Goal: Transaction & Acquisition: Purchase product/service

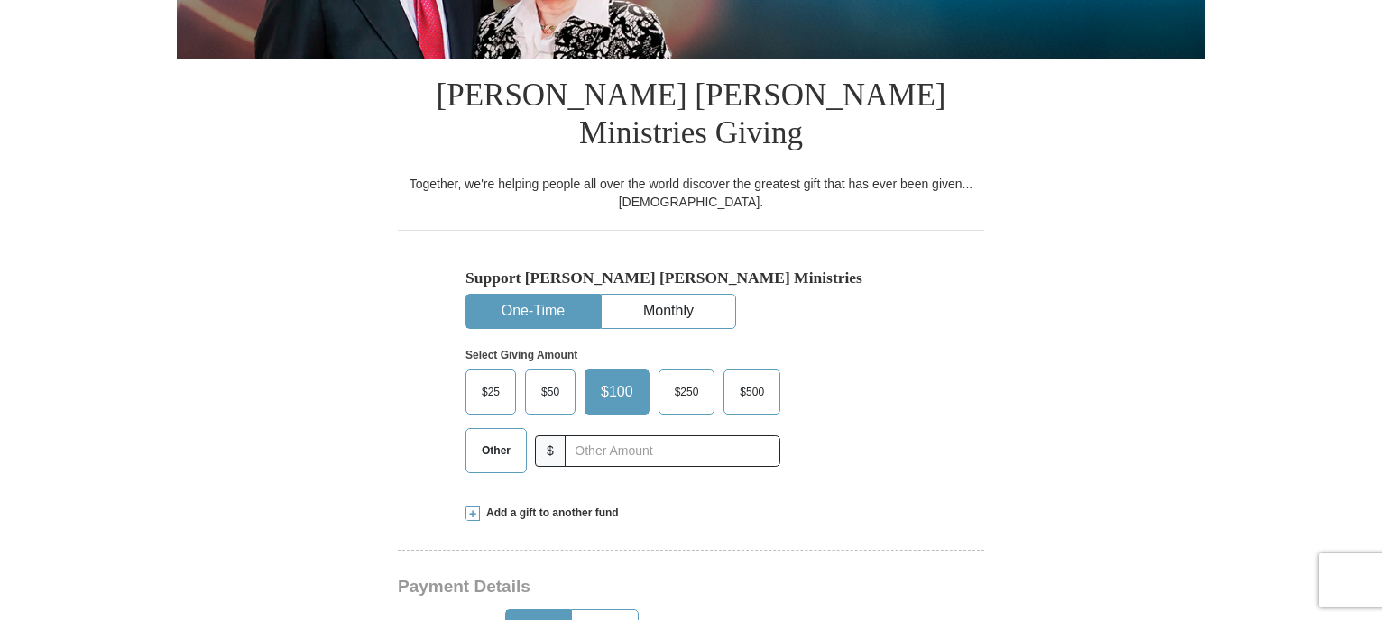
scroll to position [397, 0]
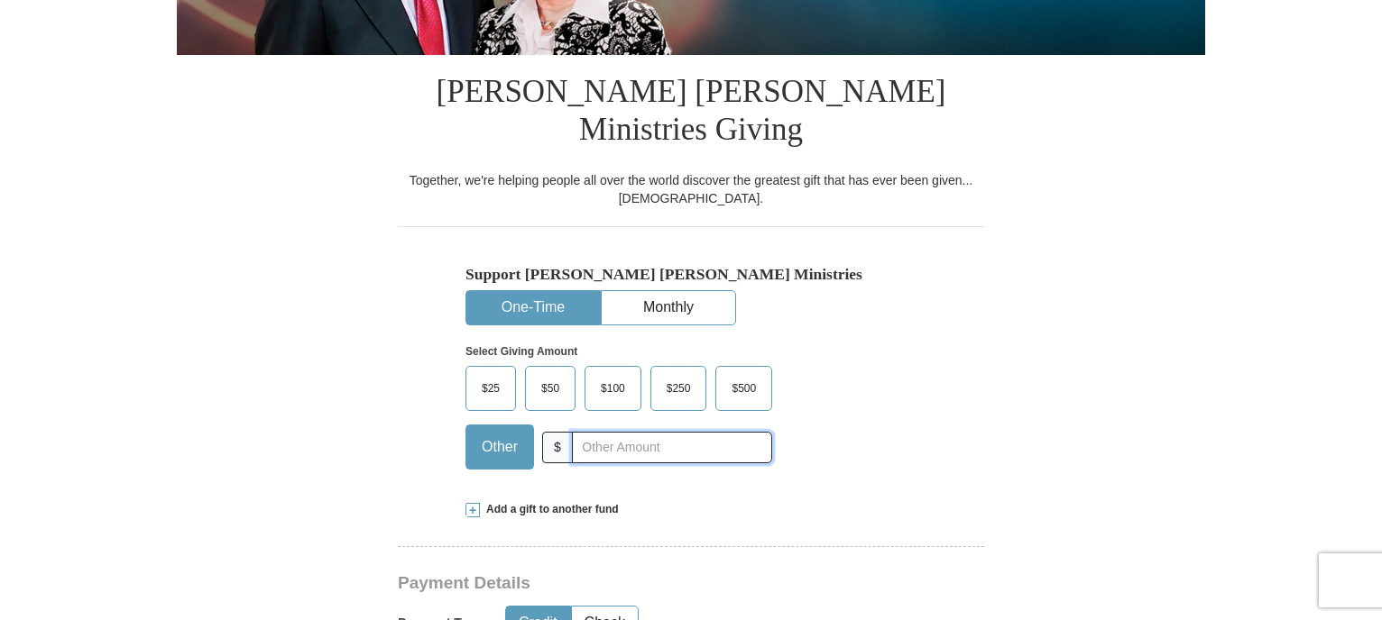
click at [606, 432] on input "text" at bounding box center [672, 448] width 200 height 32
type input "760.00"
drag, startPoint x: 1190, startPoint y: 460, endPoint x: 827, endPoint y: 504, distance: 365.2
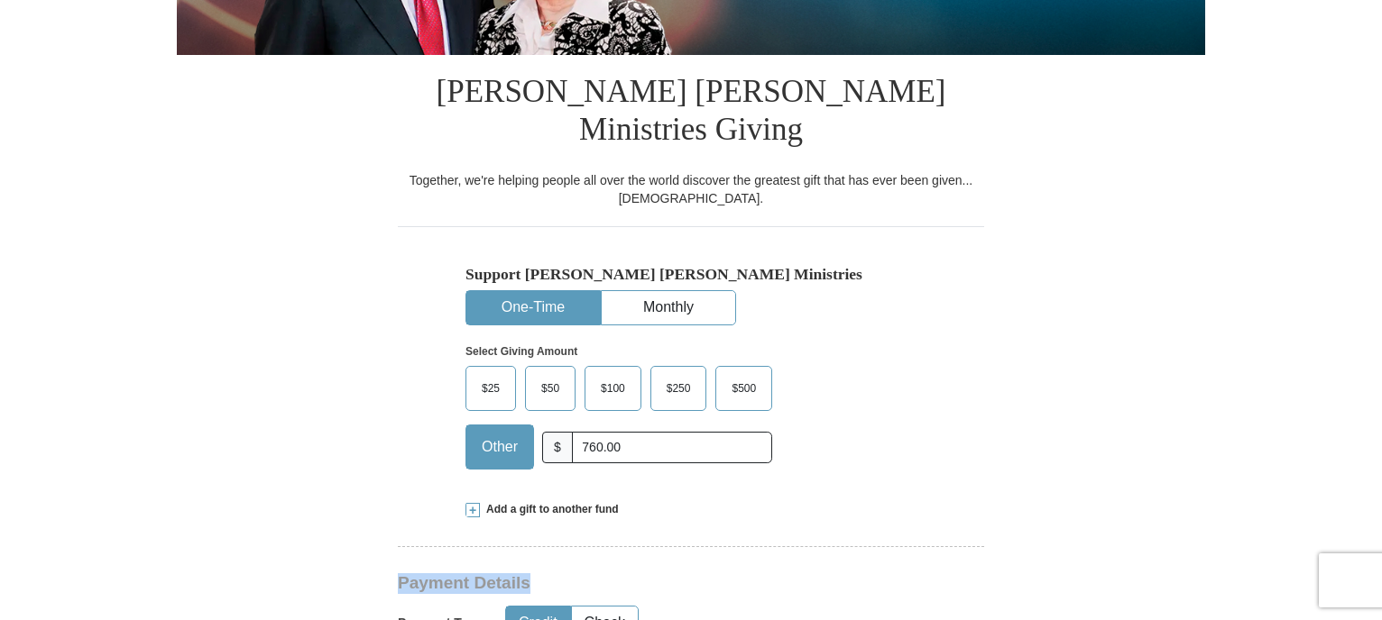
drag, startPoint x: 827, startPoint y: 504, endPoint x: 831, endPoint y: 547, distance: 42.5
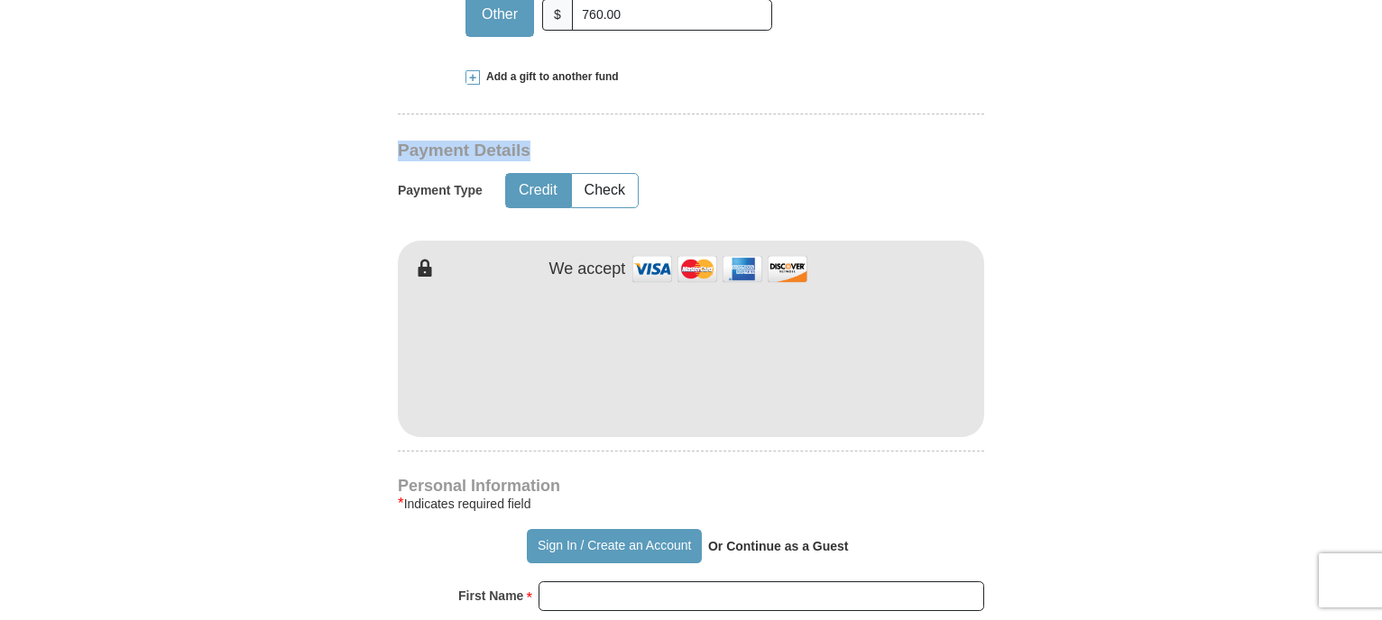
scroll to position [866, 0]
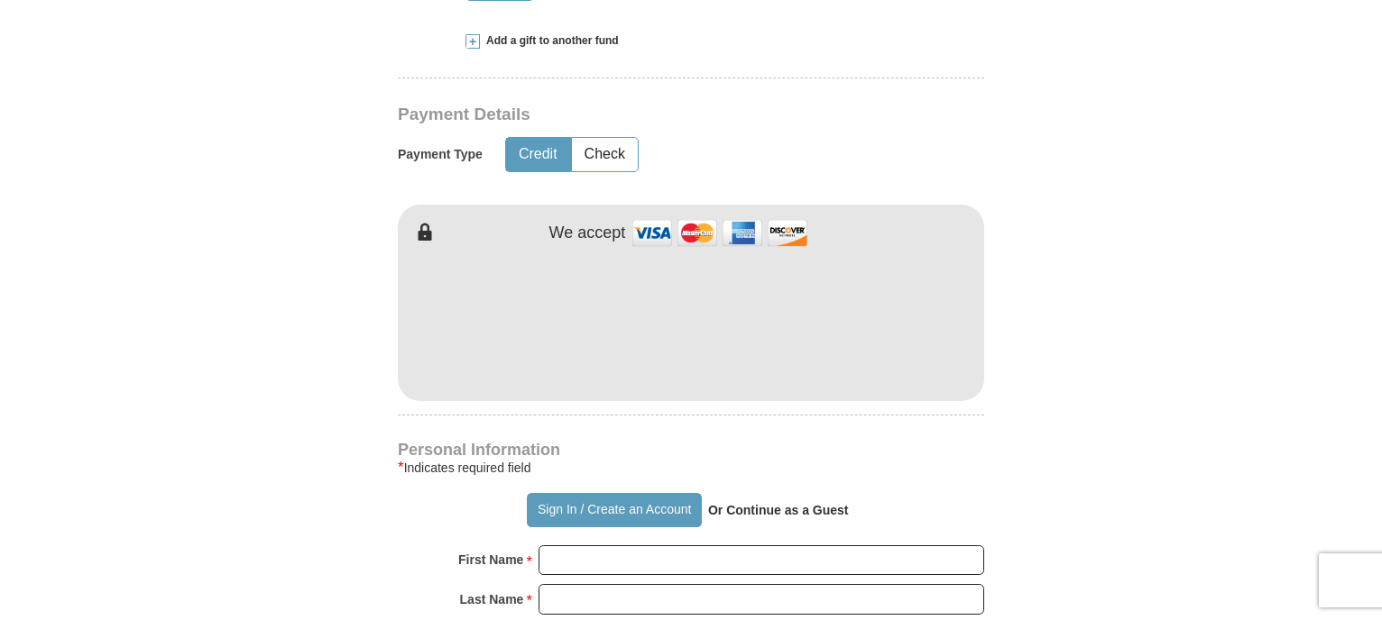
drag, startPoint x: 688, startPoint y: 336, endPoint x: 934, endPoint y: 154, distance: 306.3
click at [934, 154] on div "[PERSON_NAME] [PERSON_NAME] Ministries Giving Together, we're helping people al…" at bounding box center [691, 527] width 586 height 1882
drag, startPoint x: 757, startPoint y: 205, endPoint x: 1180, endPoint y: 132, distance: 429.2
click at [1180, 132] on form "Already have an account? Sign in for faster giving. Don't have an account? Crea…" at bounding box center [691, 337] width 1028 height 2262
click at [707, 546] on input "First Name *" at bounding box center [761, 561] width 446 height 31
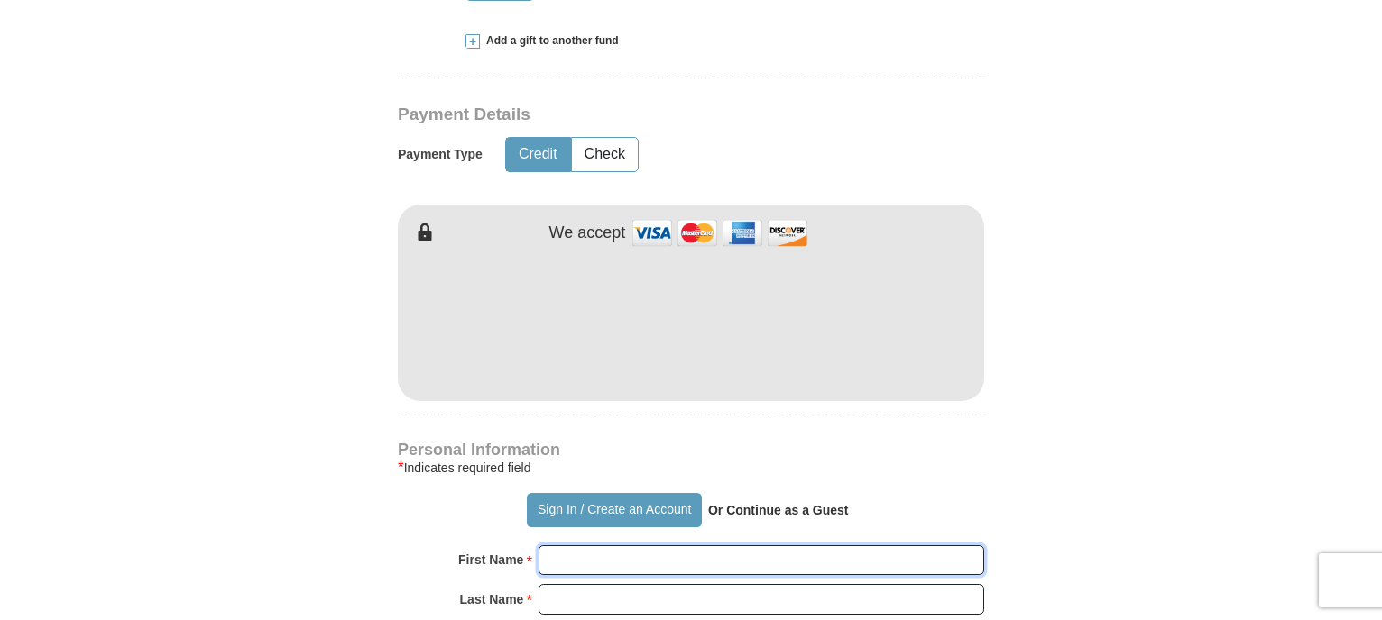
type input "[PERSON_NAME]"
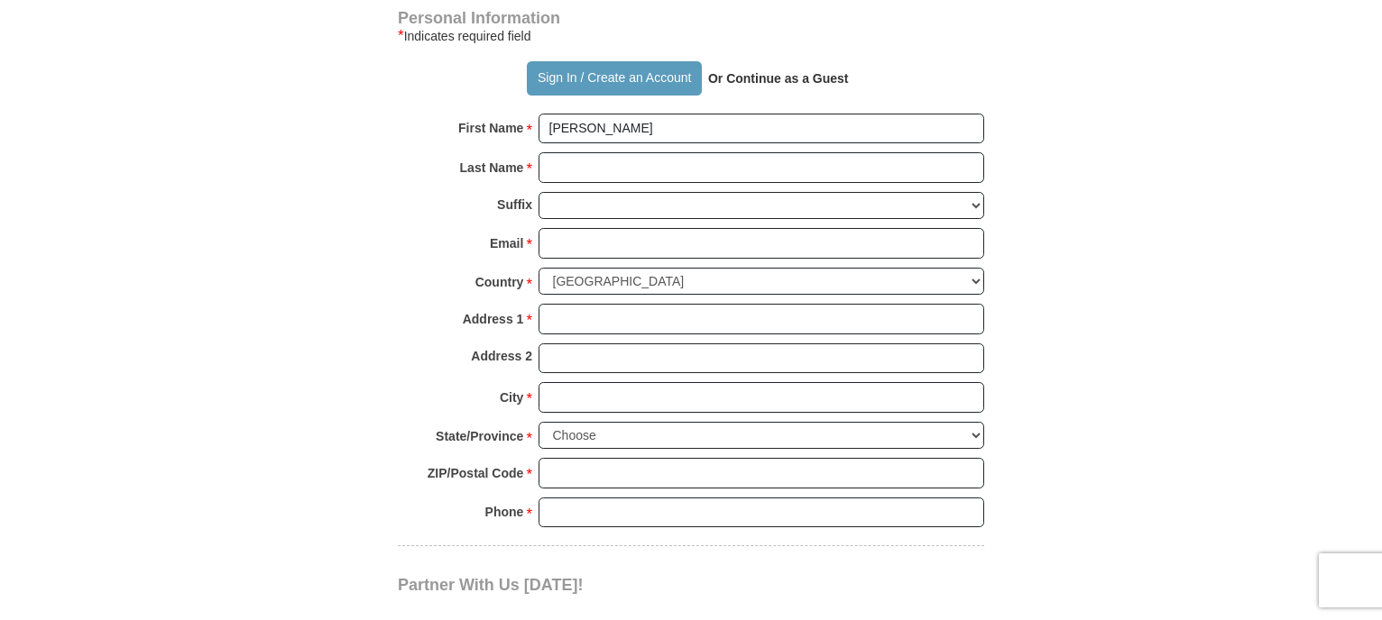
scroll to position [1299, 0]
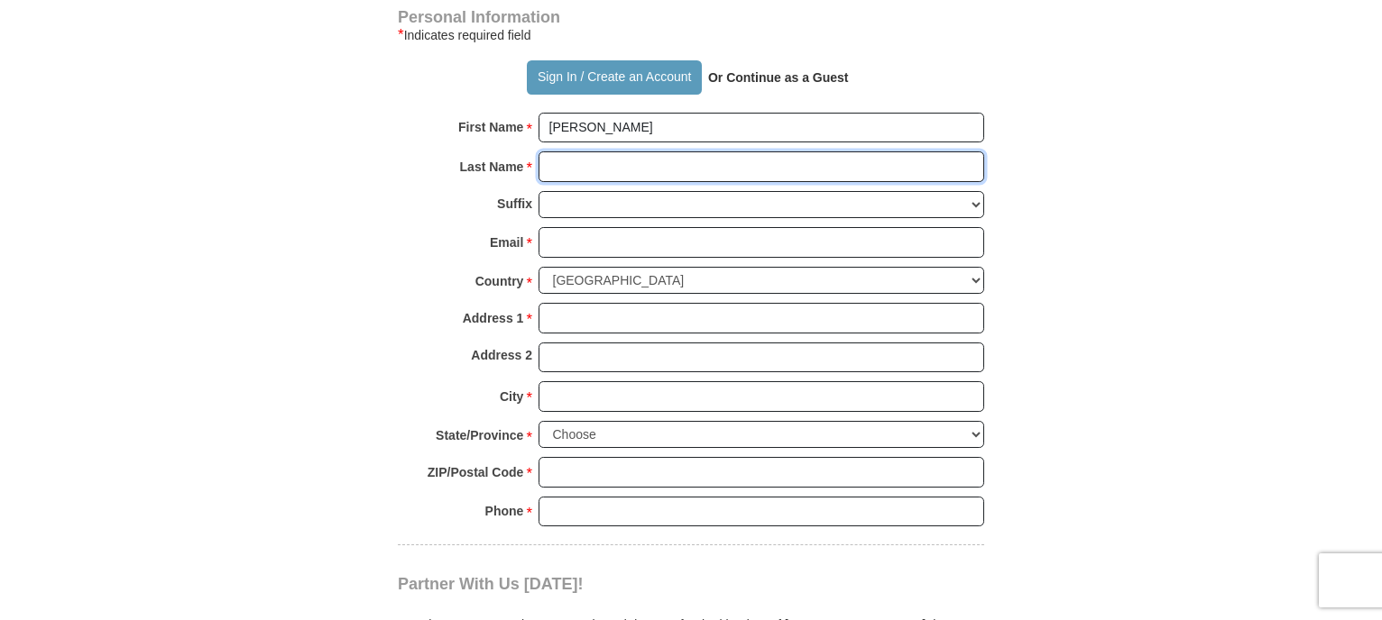
click at [809, 152] on input "Last Name *" at bounding box center [761, 167] width 446 height 31
type input "[PERSON_NAME]"
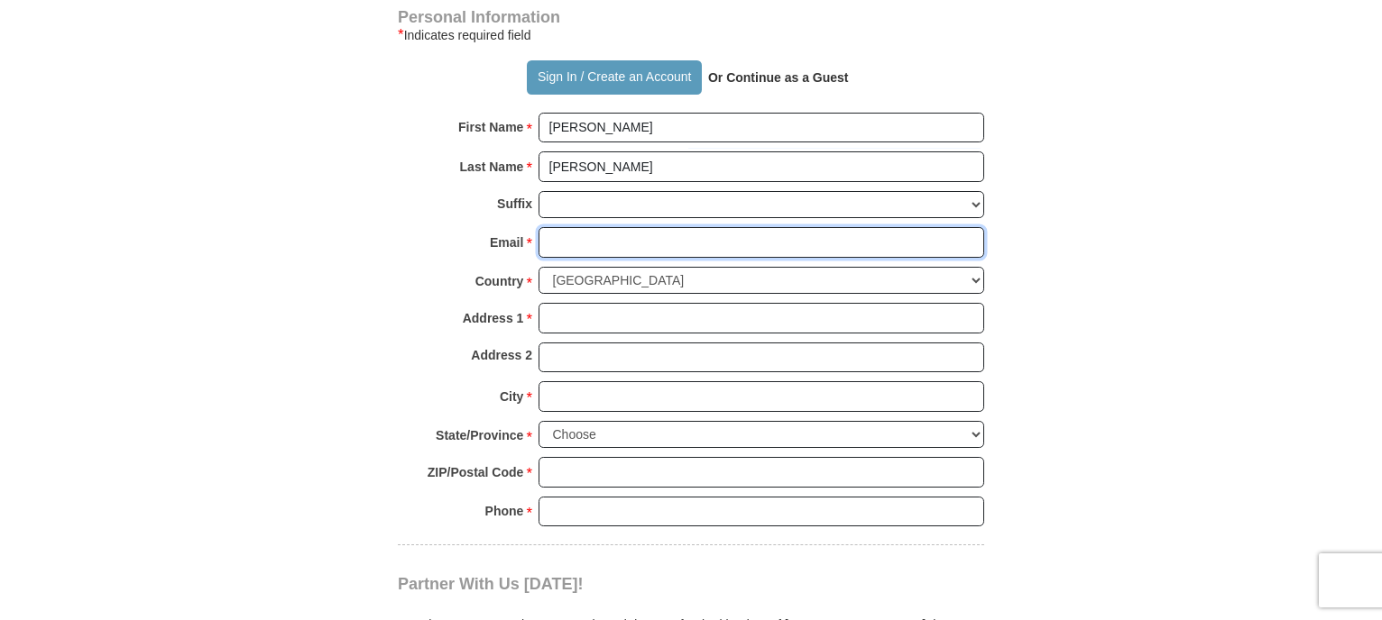
click at [635, 227] on input "Email *" at bounding box center [761, 242] width 446 height 31
type input "[PERSON_NAME][EMAIL_ADDRESS][DOMAIN_NAME]"
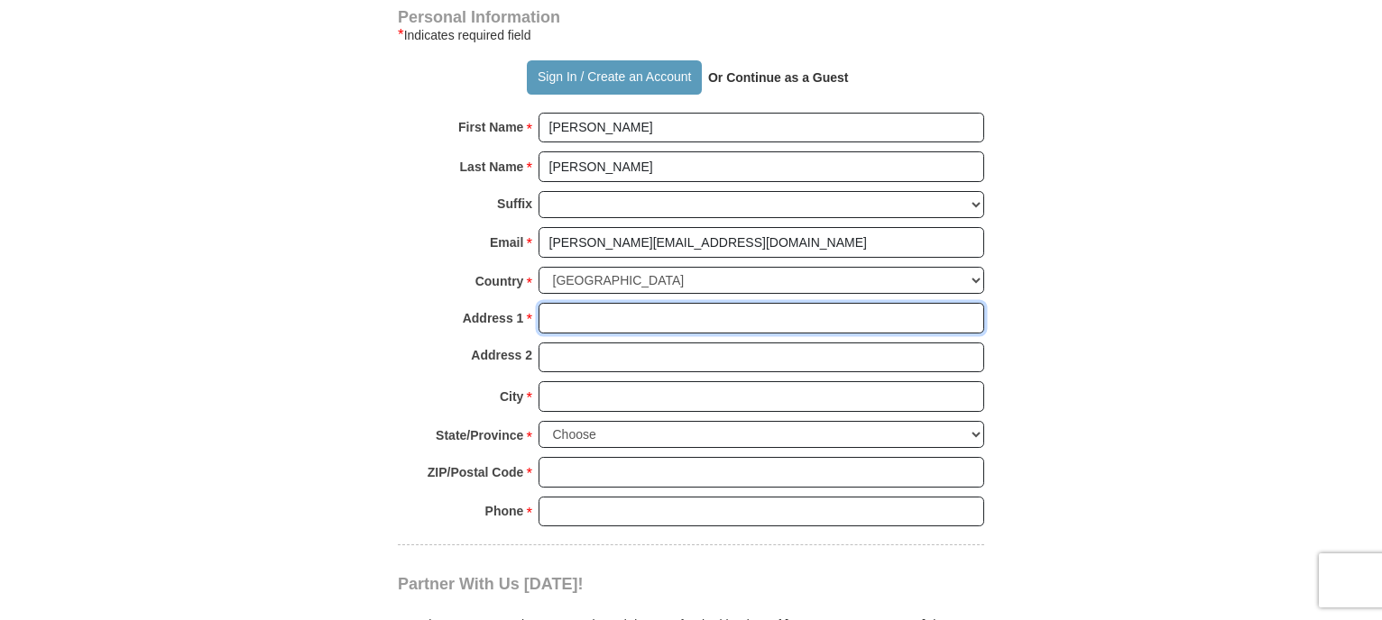
type input "[STREET_ADDRESS]"
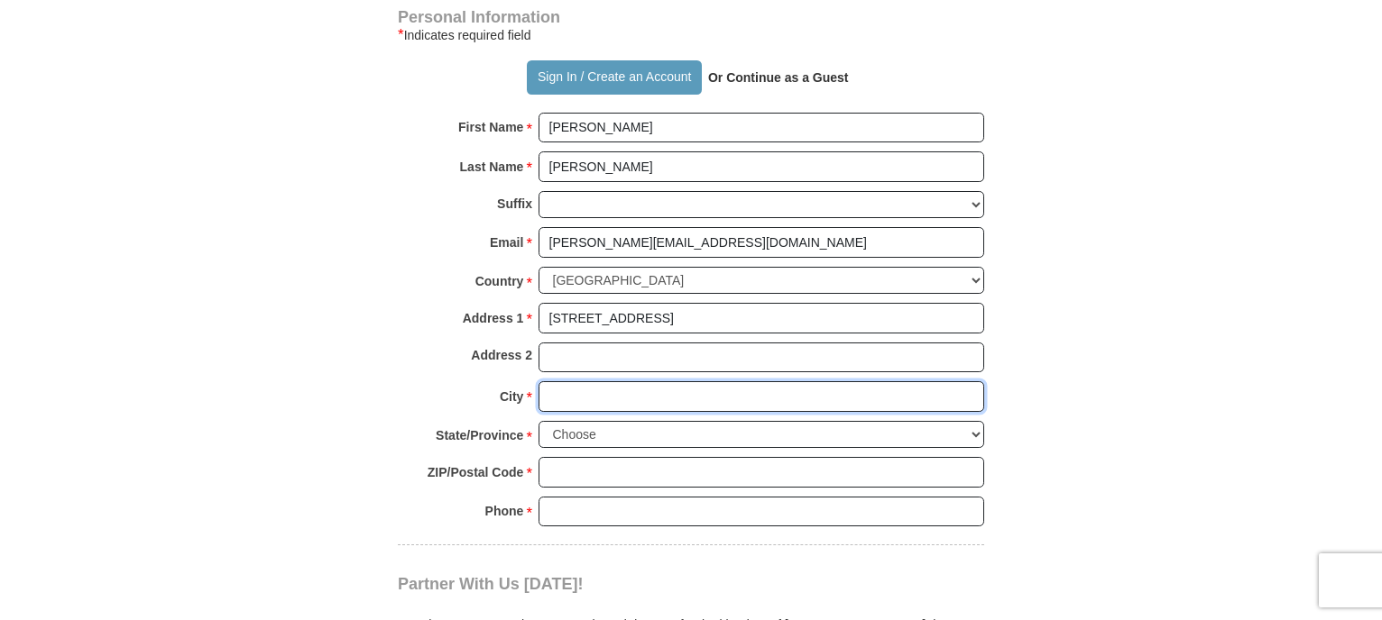
type input "[GEOGRAPHIC_DATA]"
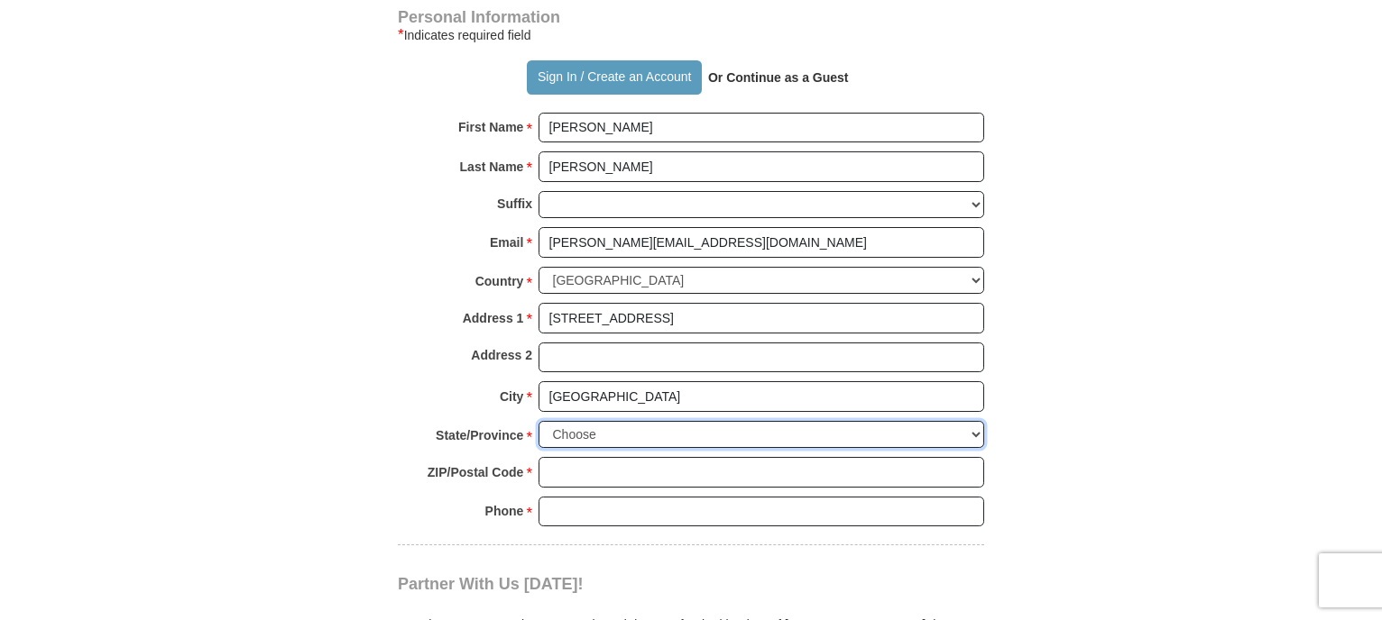
select select "FL"
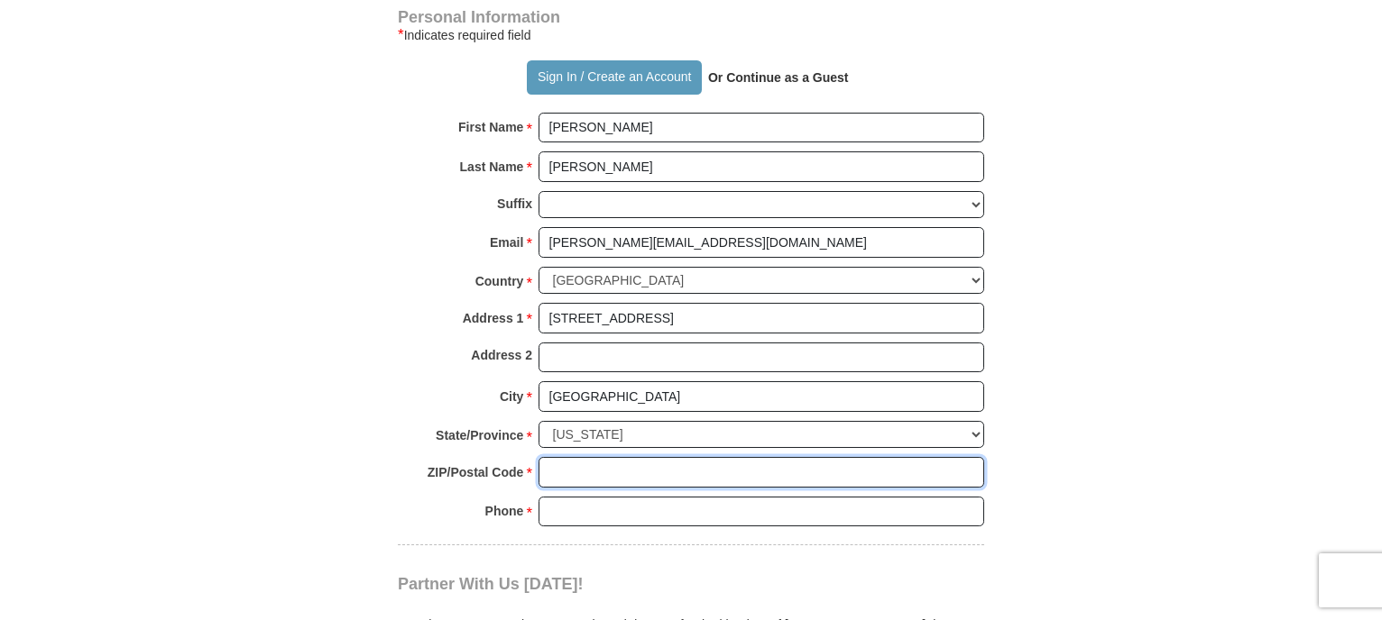
type input "32424"
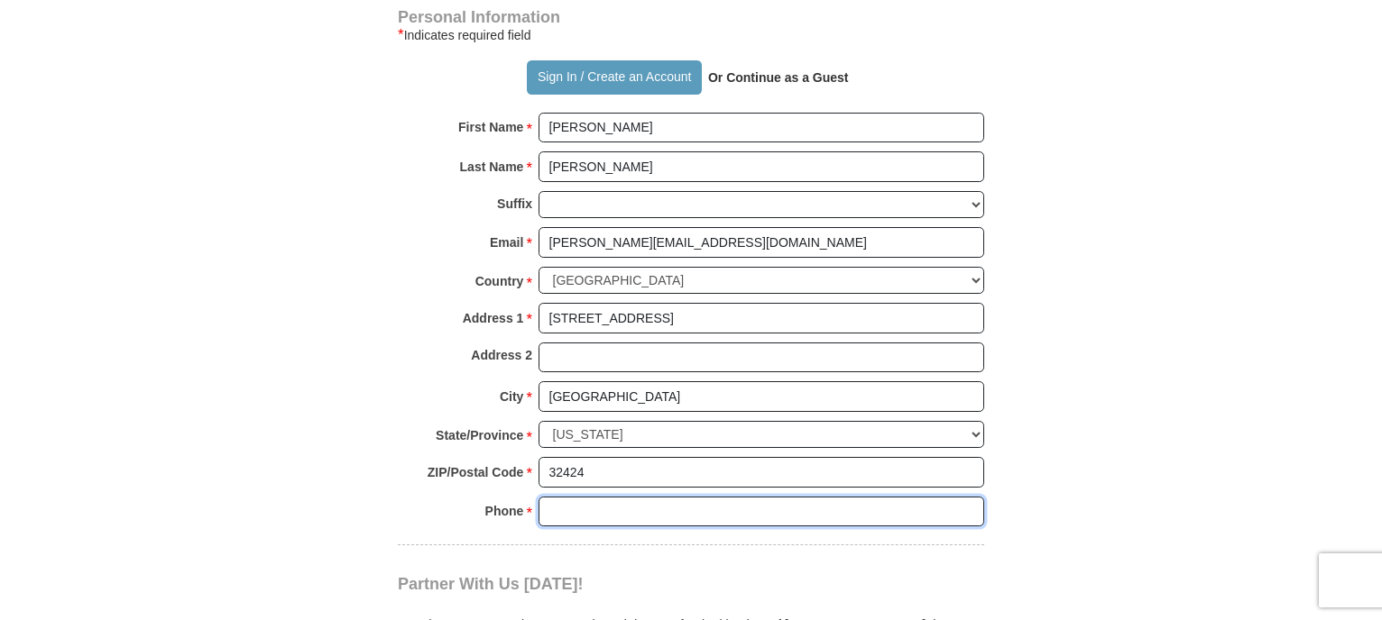
type input "8636330190"
click at [1333, 387] on body "Sign In Already have an account? Sign in for faster giving. Don't have an accou…" at bounding box center [691, 453] width 1382 height 3505
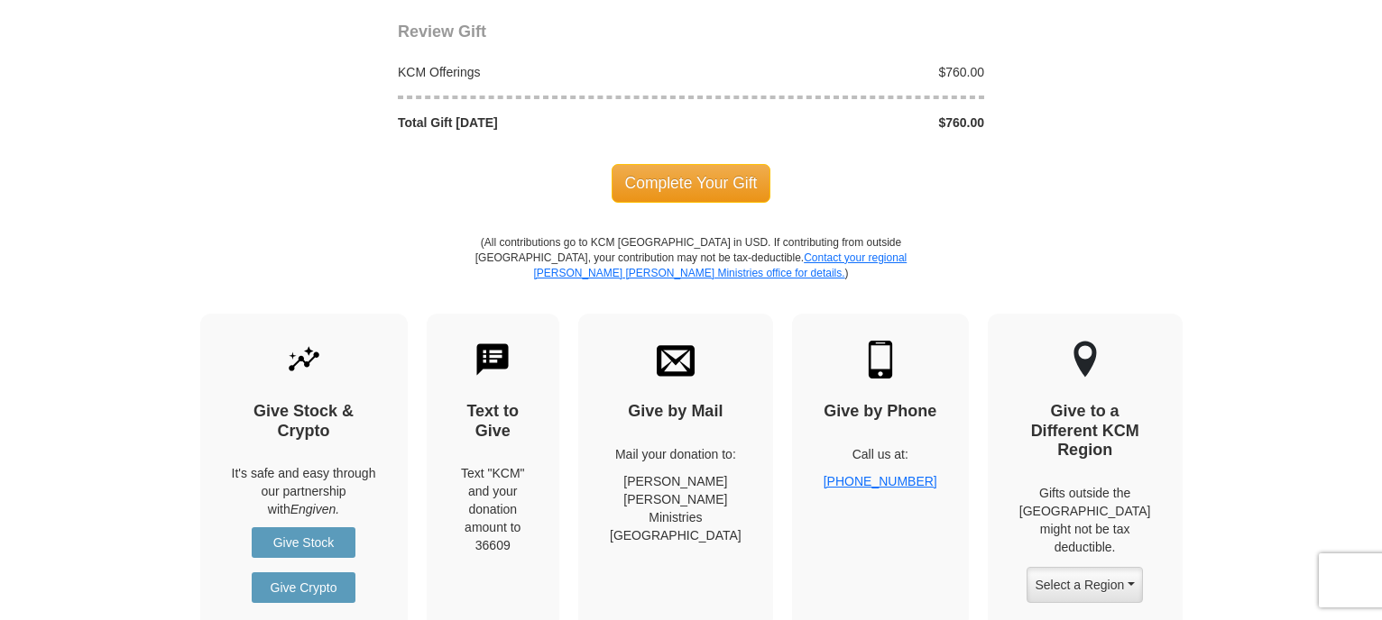
scroll to position [1984, 0]
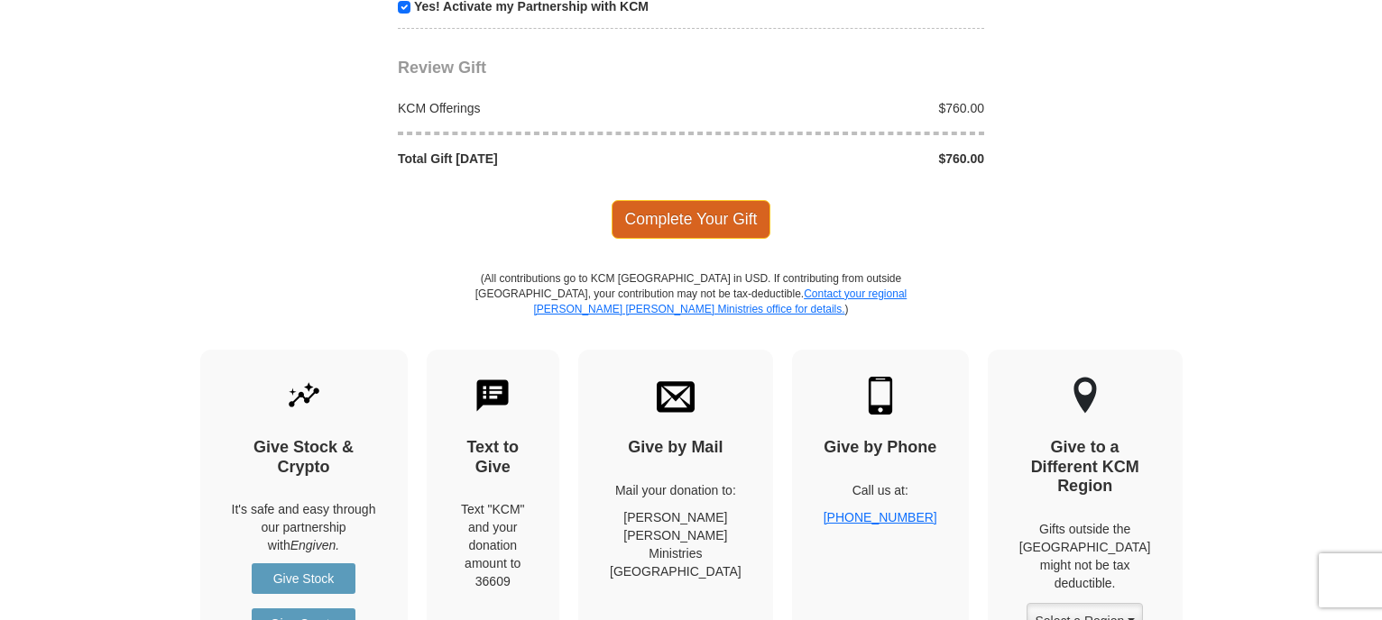
click at [708, 200] on span "Complete Your Gift" at bounding box center [691, 219] width 160 height 38
